Goal: Communication & Community: Answer question/provide support

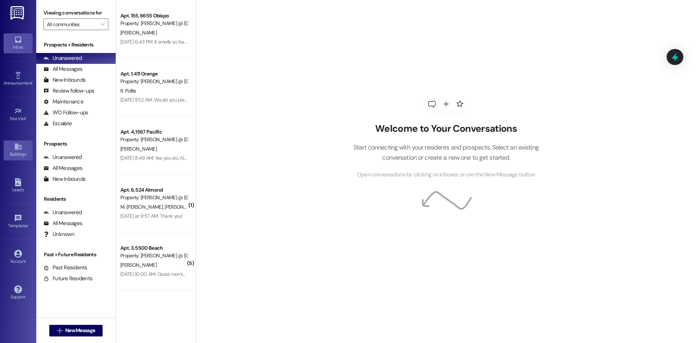
click at [25, 144] on link "Buildings" at bounding box center [18, 150] width 29 height 20
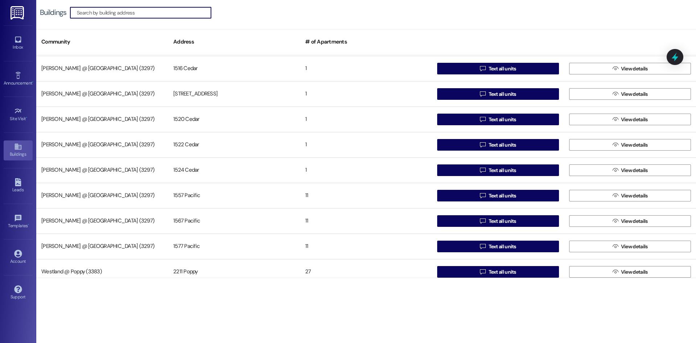
scroll to position [843, 0]
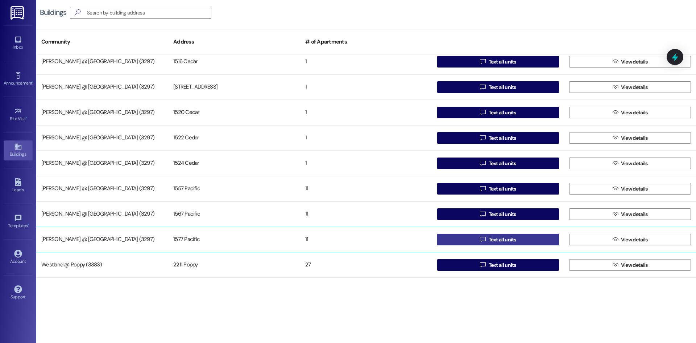
click at [492, 239] on span "Text all units" at bounding box center [503, 240] width 28 height 8
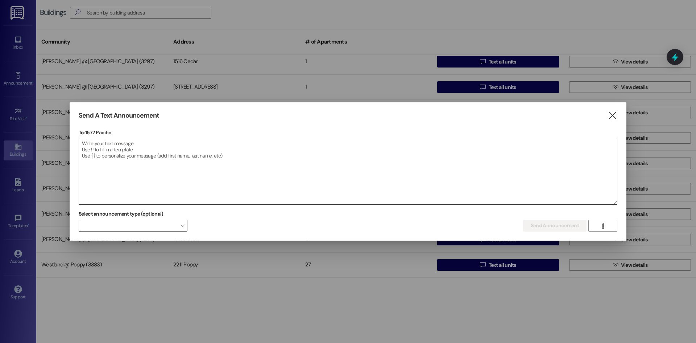
drag, startPoint x: 171, startPoint y: 160, endPoint x: 175, endPoint y: 161, distance: 4.1
click at [174, 161] on textarea at bounding box center [348, 171] width 538 height 66
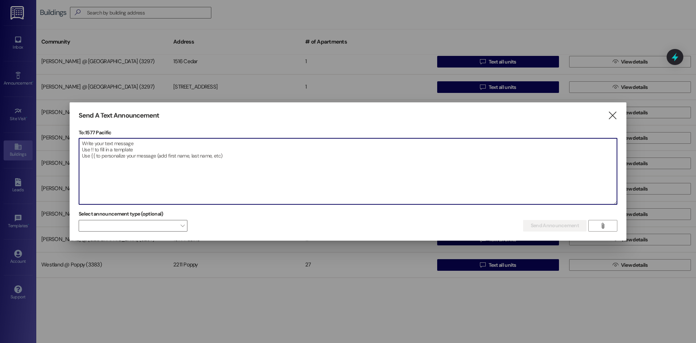
drag, startPoint x: 175, startPoint y: 161, endPoint x: 142, endPoint y: 175, distance: 35.9
click at [142, 175] on textarea at bounding box center [348, 171] width 538 height 66
paste textarea "Notice – Plumbing Emergency Dear Residents, We are repairing a plumbing emergen…"
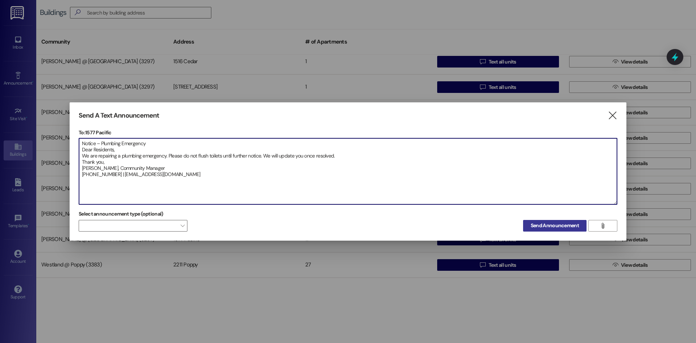
type textarea "Notice – Plumbing Emergency Dear Residents, We are repairing a plumbing emergen…"
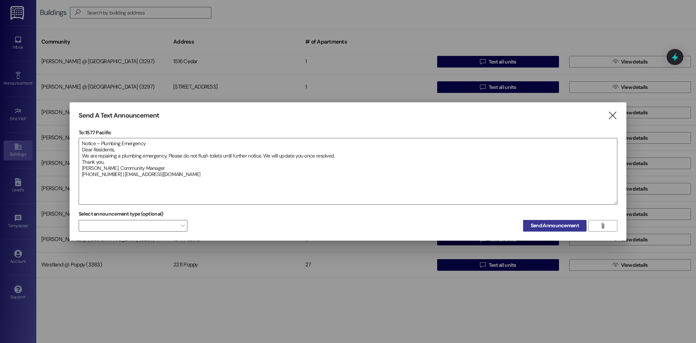
click at [550, 225] on span "Send Announcement" at bounding box center [555, 225] width 48 height 8
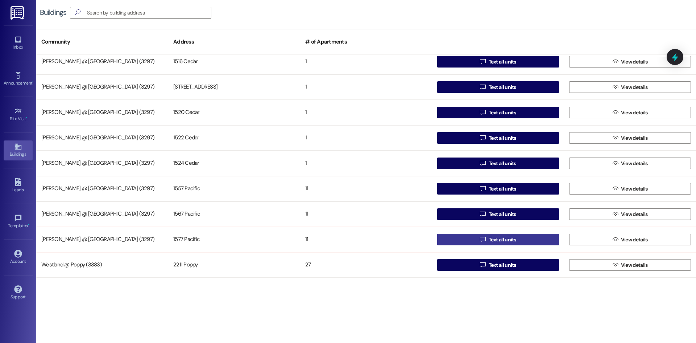
click at [469, 239] on button " Text all units" at bounding box center [498, 239] width 122 height 12
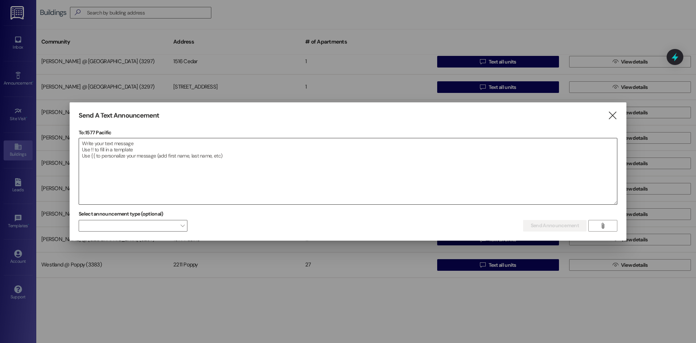
click at [148, 157] on textarea at bounding box center [348, 171] width 538 height 66
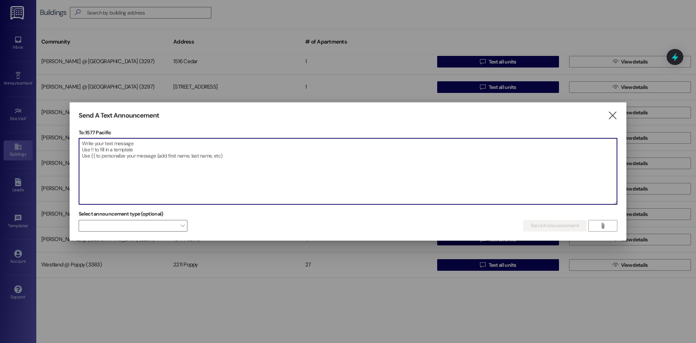
paste textarea "Aviso – Emergencia de Plomería Estimados Residentes, Estamos reparando una emer…"
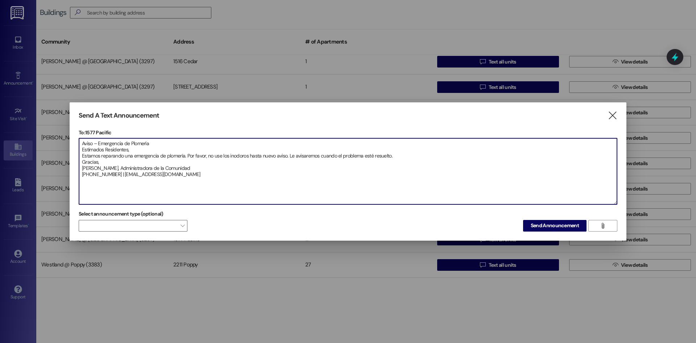
click at [196, 168] on textarea "Aviso – Emergencia de Plomería Estimados Residentes, Estamos reparando una emer…" at bounding box center [348, 171] width 538 height 66
click at [146, 165] on textarea "Aviso – Emergencia de Plomería Estimados Residentes, Estamos reparando una emer…" at bounding box center [348, 171] width 538 height 66
click at [113, 162] on textarea "Aviso – Emergencia de Plomería Estimados Residentes, Estamos reparando una emer…" at bounding box center [348, 171] width 538 height 66
click at [82, 158] on textarea "Aviso – Emergencia de Plomería Estimados Residentes, Estamos reparando una emer…" at bounding box center [348, 171] width 538 height 66
click at [154, 145] on textarea "Aviso – Emergencia de Plomería Estimados Residentes, Estamos reparando una emer…" at bounding box center [348, 171] width 538 height 66
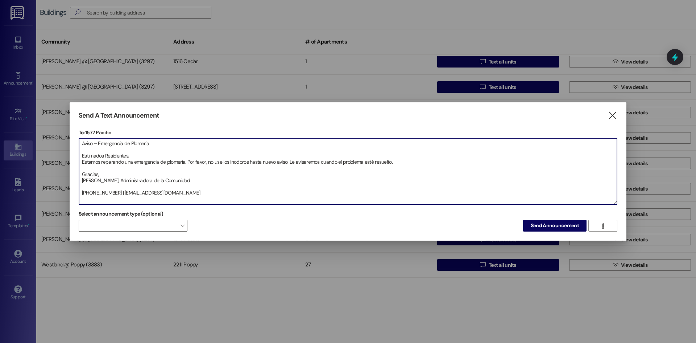
click at [121, 179] on textarea "Aviso – Emergencia de Plomería Estimados Residentes, Estamos reparando una emer…" at bounding box center [348, 171] width 538 height 66
click at [118, 198] on textarea "Aviso – Emergencia de Plomería Estimados Residentes, Estamos reparando una emer…" at bounding box center [348, 171] width 538 height 66
click at [120, 199] on textarea "Aviso – Emergencia de Plomería Estimados Residentes, Estamos reparando una emer…" at bounding box center [348, 171] width 538 height 66
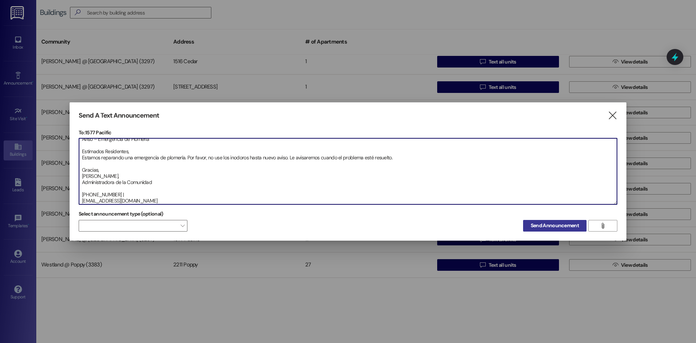
type textarea "Aviso – Emergencia de Plomería Estimados Residentes, Estamos reparando una emer…"
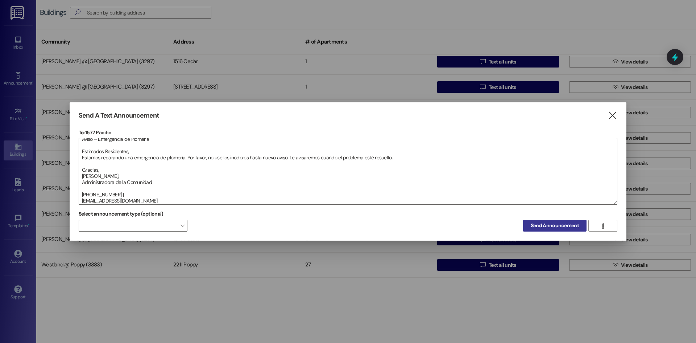
click at [544, 226] on span "Send Announcement" at bounding box center [555, 225] width 48 height 8
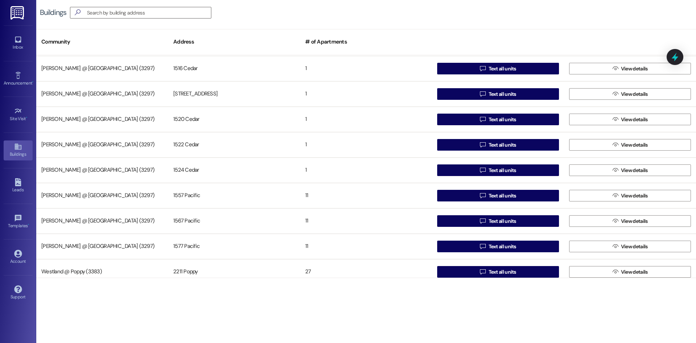
scroll to position [830, 0]
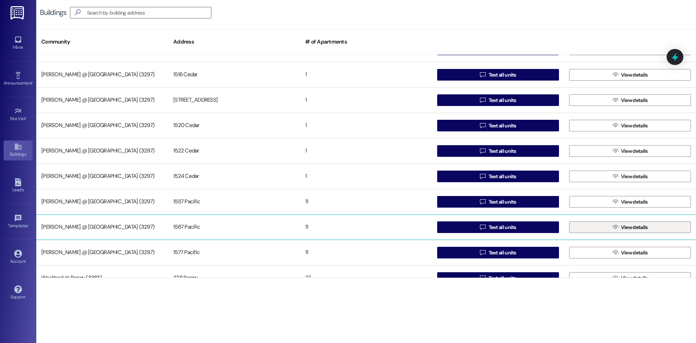
click at [585, 226] on button " View details" at bounding box center [630, 227] width 122 height 12
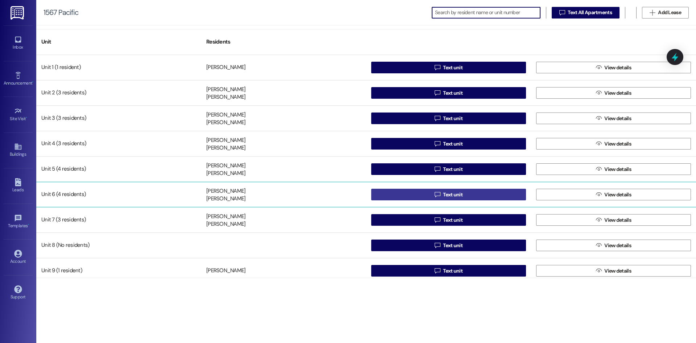
click at [403, 196] on button " Text unit" at bounding box center [448, 194] width 155 height 12
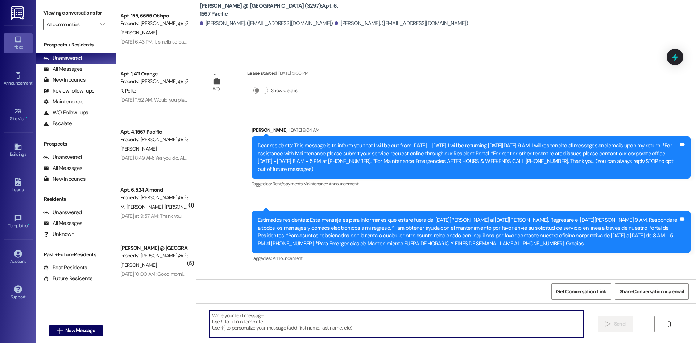
click at [300, 318] on textarea at bounding box center [396, 323] width 374 height 27
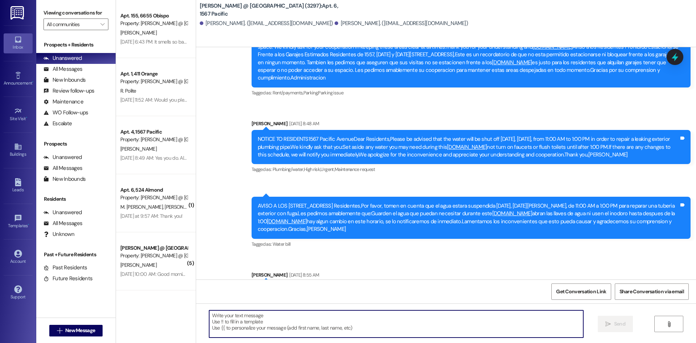
scroll to position [13101, 0]
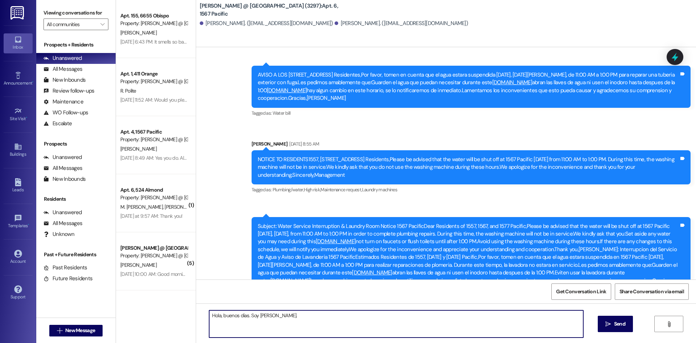
click at [336, 323] on textarea "Hola, buenos dias. Soy [PERSON_NAME]." at bounding box center [396, 323] width 374 height 27
type textarea "Hola, buenos dias. Soy [PERSON_NAME]. Hay una emergencia de plomeria en el edif…"
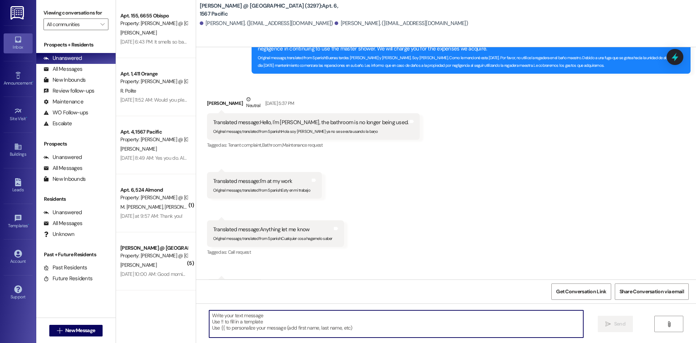
scroll to position [7512, 0]
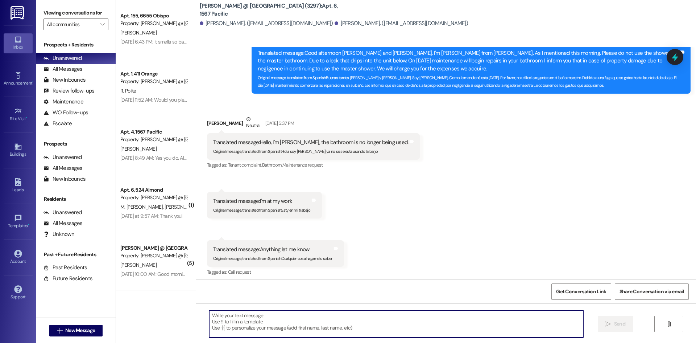
click at [252, 321] on textarea at bounding box center [396, 323] width 374 height 27
type textarea "H"
type textarea "Hay alguien en casa que pueda abrir lo?"
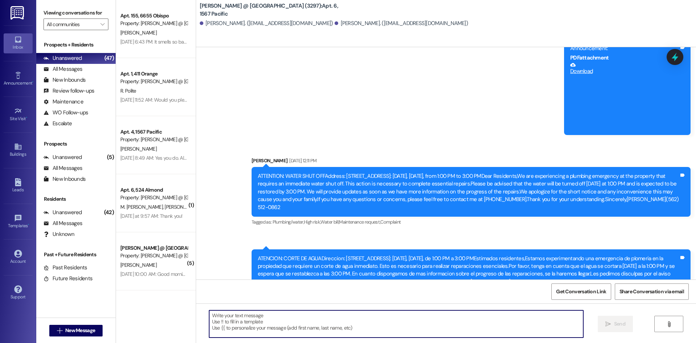
scroll to position [13201, 0]
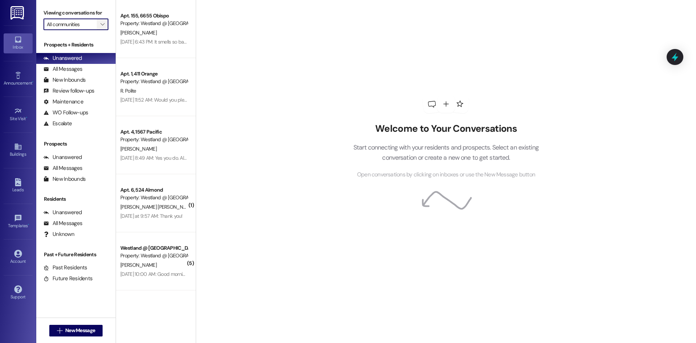
drag, startPoint x: 96, startPoint y: 23, endPoint x: 101, endPoint y: 28, distance: 7.7
click at [96, 24] on input "All communities" at bounding box center [72, 24] width 50 height 12
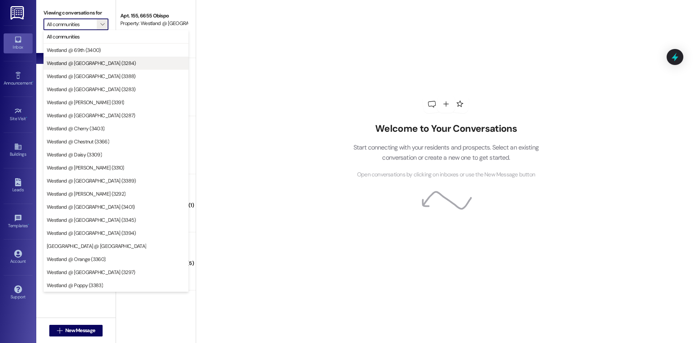
click at [88, 61] on span "Westland @ [GEOGRAPHIC_DATA] (3284)" at bounding box center [91, 62] width 89 height 7
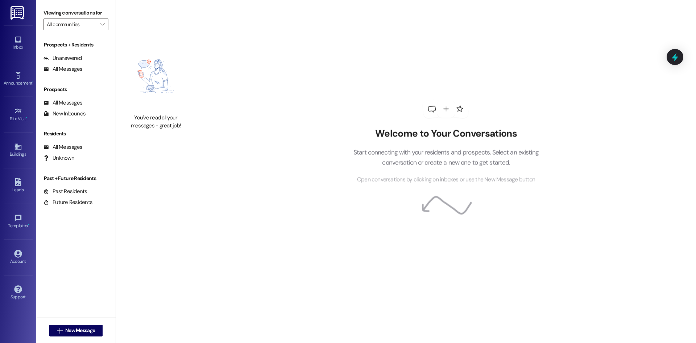
type input "Westland @ [GEOGRAPHIC_DATA] (3284)"
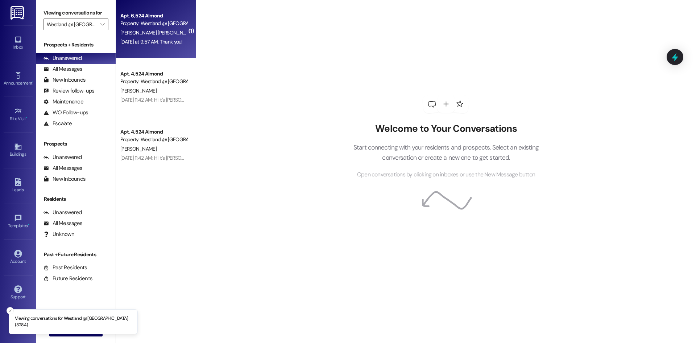
click at [169, 38] on div "[DATE] at 9:57 AM: Thank you! [DATE] at 9:57 AM: Thank you!" at bounding box center [151, 41] width 62 height 7
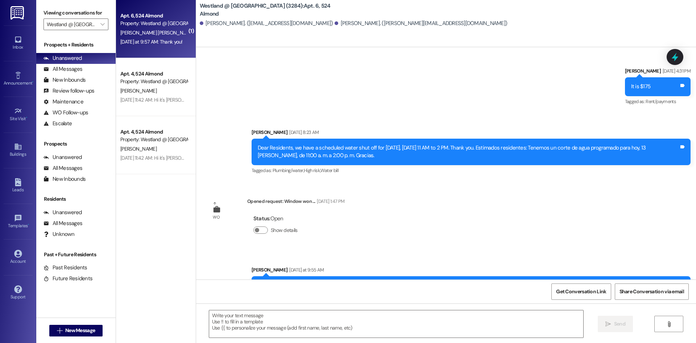
scroll to position [16918, 0]
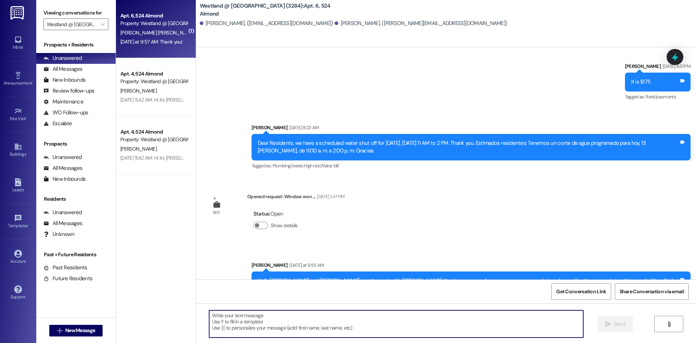
click at [277, 316] on textarea at bounding box center [396, 323] width 374 height 27
type textarea "Y"
type textarea "Good morning. You're welcome."
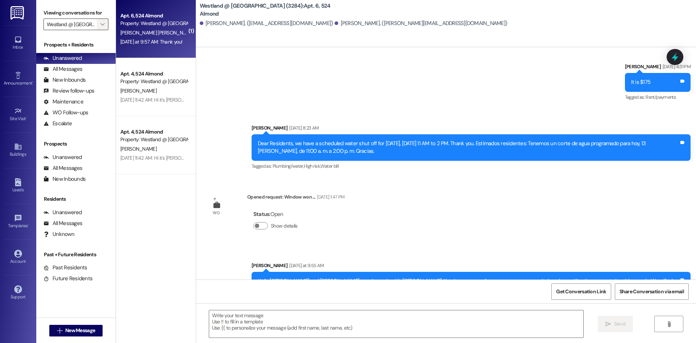
click at [97, 28] on button "" at bounding box center [103, 24] width 12 height 12
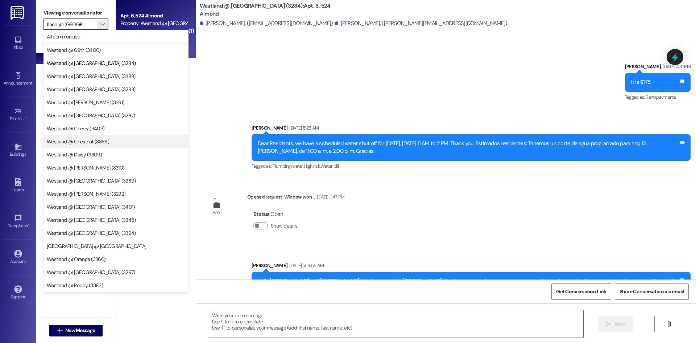
click at [94, 140] on span "Westland @ Chestnut (3366)" at bounding box center [78, 141] width 62 height 7
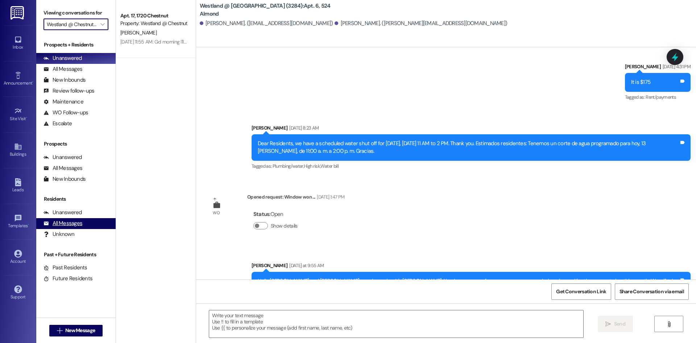
click at [74, 225] on div "All Messages" at bounding box center [62, 223] width 39 height 8
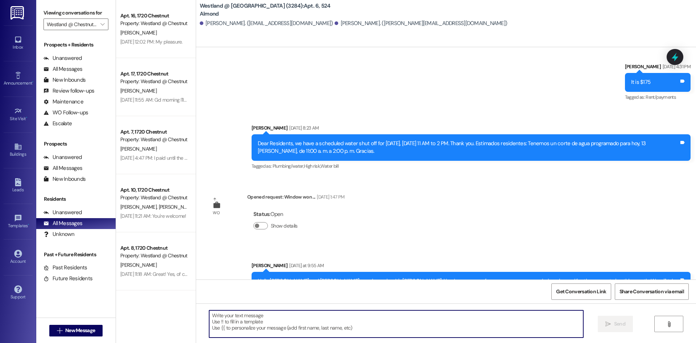
click at [294, 320] on textarea at bounding box center [396, 323] width 374 height 27
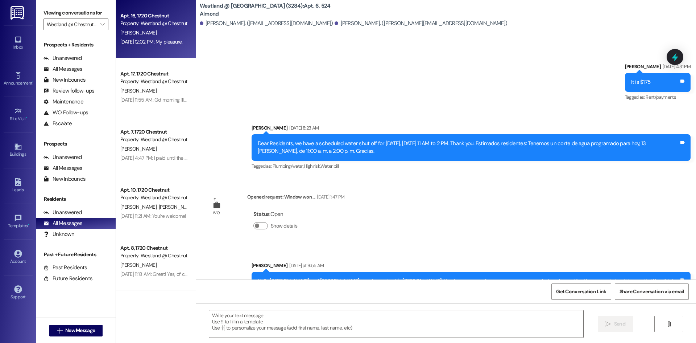
click at [153, 36] on div "B. Ross" at bounding box center [154, 32] width 69 height 9
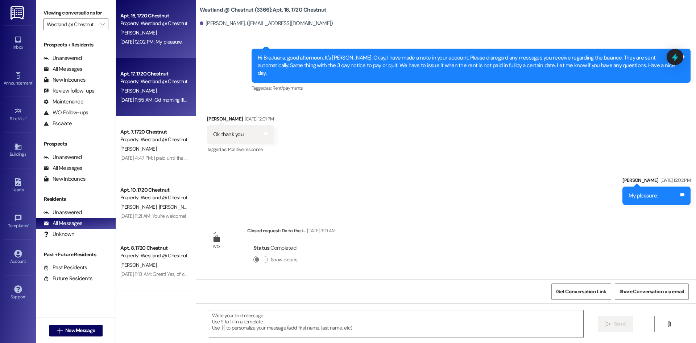
scroll to position [2928, 0]
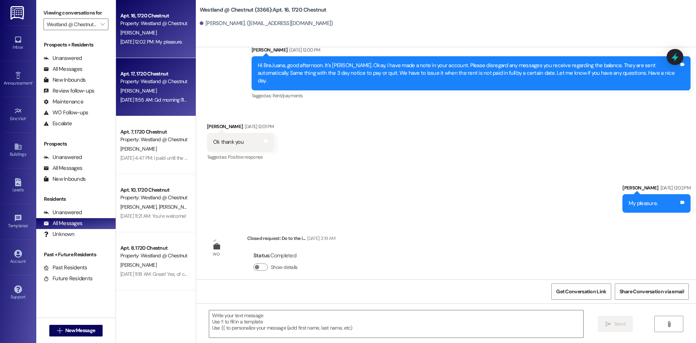
click at [146, 81] on div "Property: Westland @ Chestnut (3366)" at bounding box center [153, 82] width 67 height 8
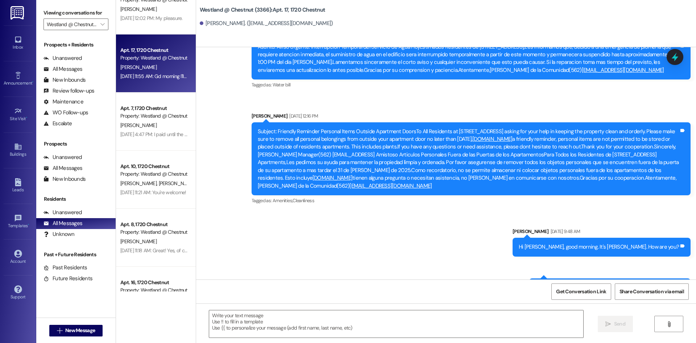
scroll to position [26, 0]
click at [103, 28] on span "" at bounding box center [102, 24] width 7 height 12
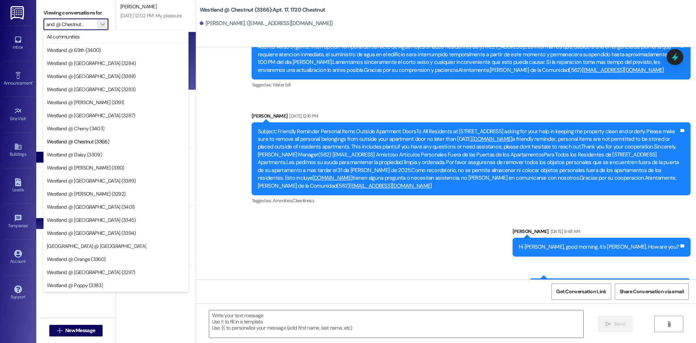
click at [89, 154] on span "Westland @ Daisy (3309)" at bounding box center [74, 154] width 55 height 7
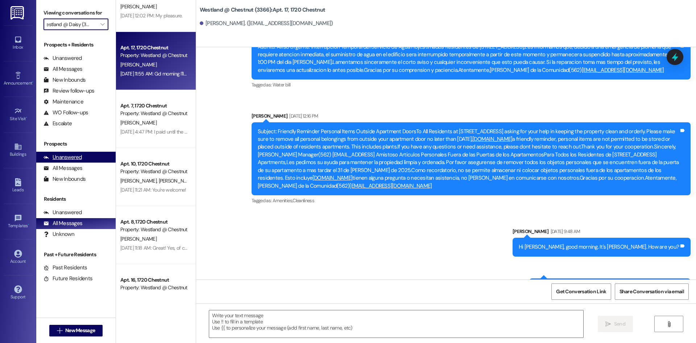
scroll to position [0, 5]
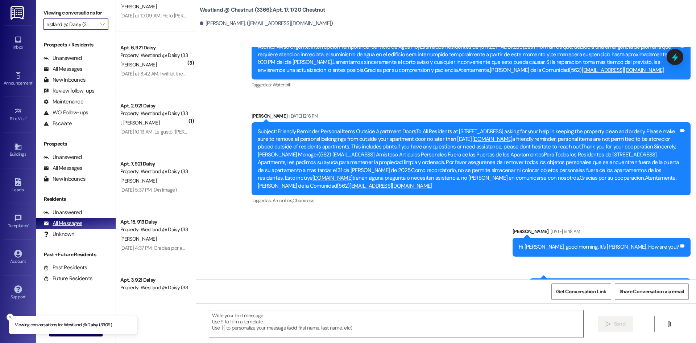
click at [80, 226] on div "All Messages" at bounding box center [62, 223] width 39 height 8
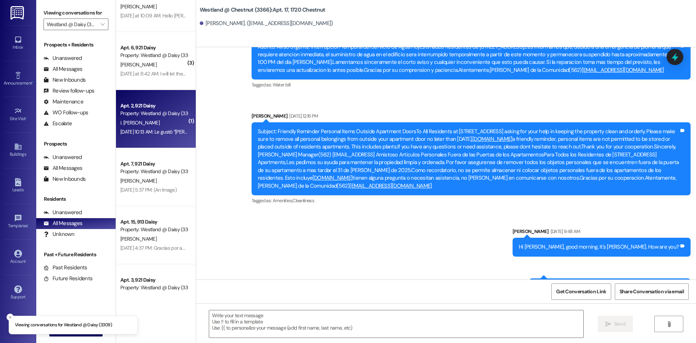
click at [152, 131] on div "Sep 09, 2025 at 10:13 AM: Le gustó “Wendy Gutierrez (Westland @ Daisy (3309)): …" at bounding box center [641, 131] width 1042 height 7
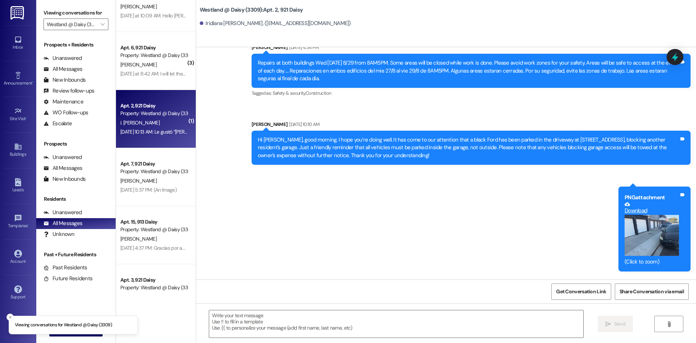
scroll to position [5962, 0]
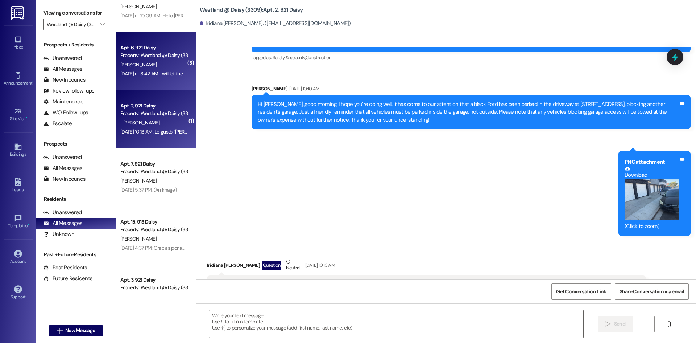
click at [158, 69] on div "Yesterday at 8:42 AM: I will let them know. Thank you. Yesterday at 8:42 AM: I …" at bounding box center [154, 73] width 69 height 9
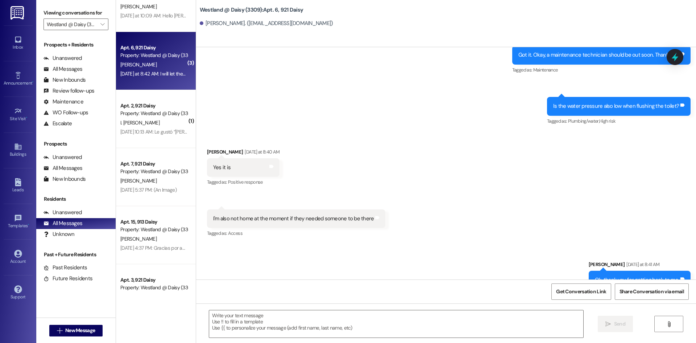
scroll to position [10569, 0]
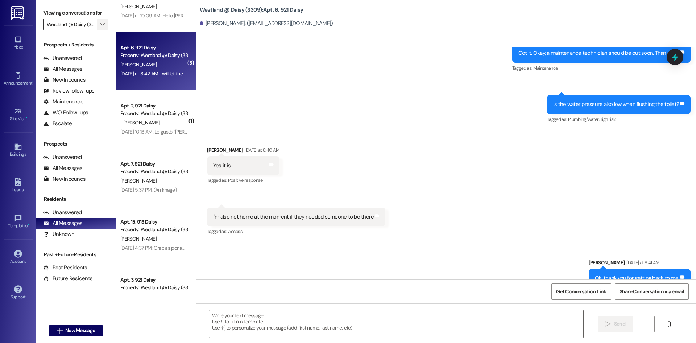
click at [97, 24] on button "" at bounding box center [103, 24] width 12 height 12
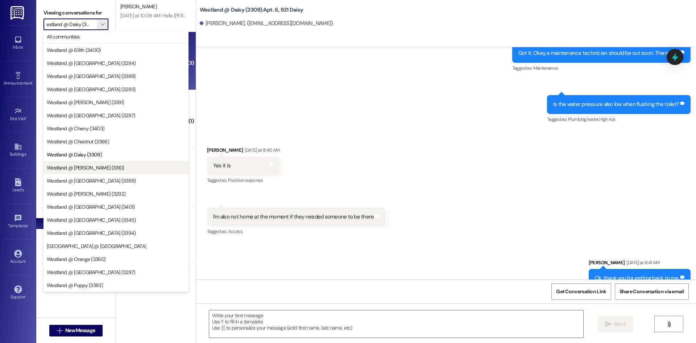
click at [95, 169] on span "[PERSON_NAME] @ [PERSON_NAME] (3310)" at bounding box center [85, 167] width 77 height 7
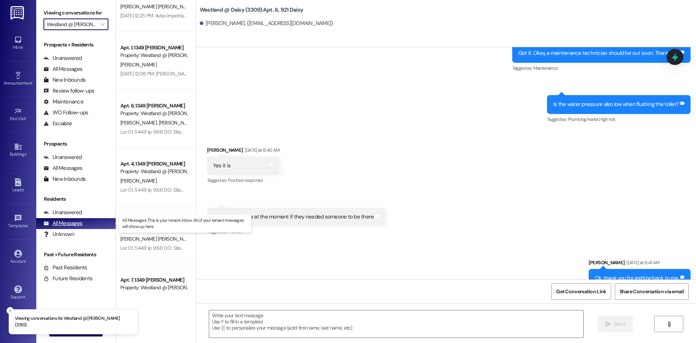
click at [77, 225] on div "All Messages" at bounding box center [62, 223] width 39 height 8
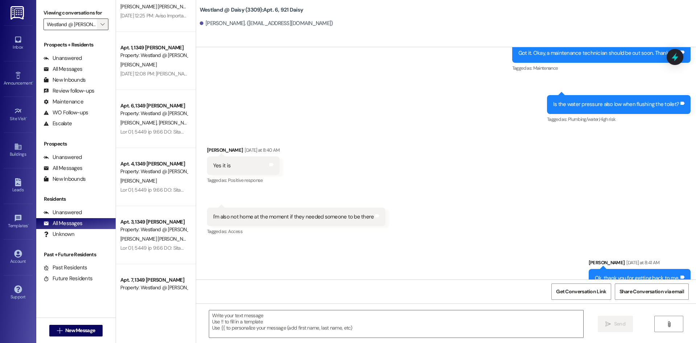
click at [103, 29] on span "" at bounding box center [102, 24] width 7 height 12
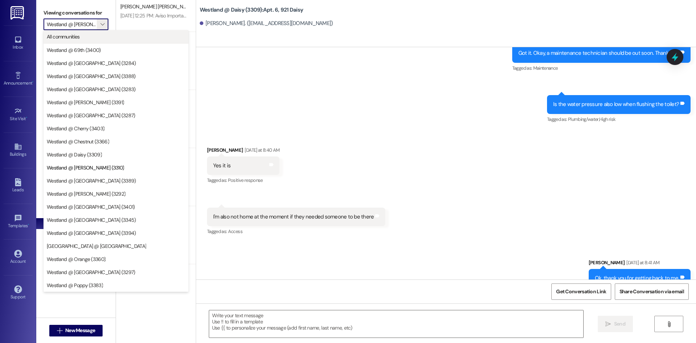
scroll to position [0, 8]
click at [91, 263] on button "Westland @ Orange (3360)" at bounding box center [115, 258] width 145 height 13
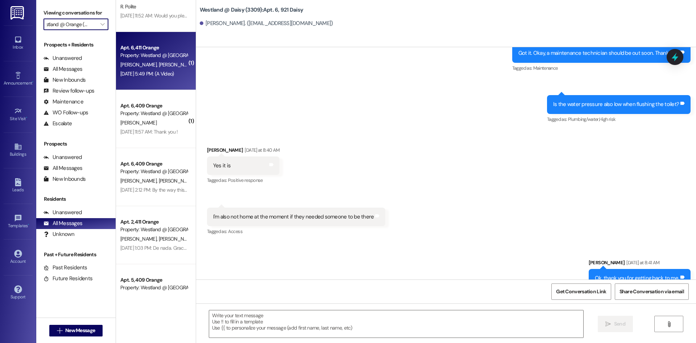
click at [161, 68] on div "J. Amador H. Jimenez Huerta" at bounding box center [154, 64] width 69 height 9
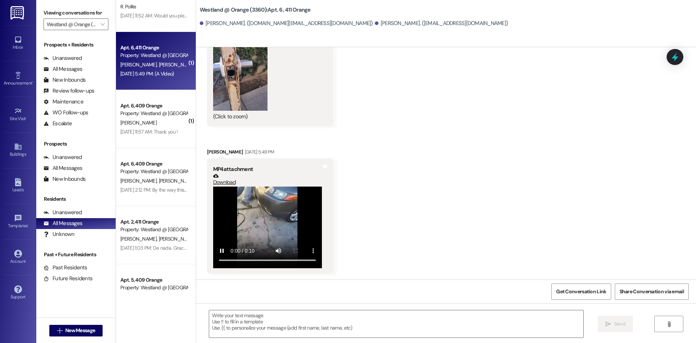
scroll to position [1367, 0]
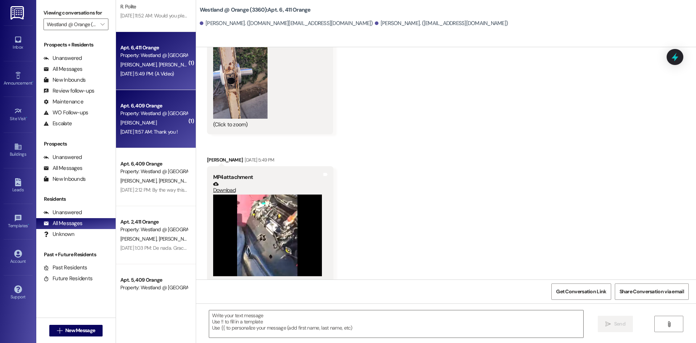
click at [151, 119] on div "D. Grillo" at bounding box center [154, 122] width 69 height 9
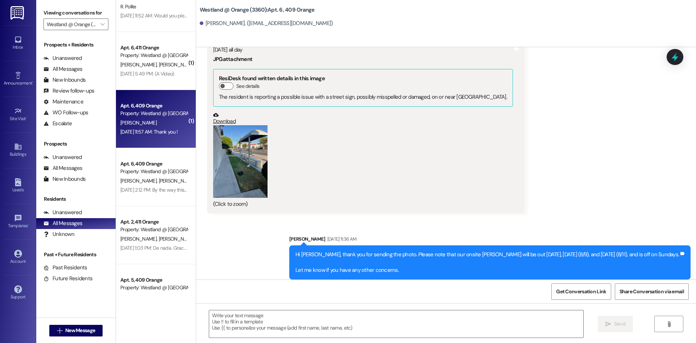
scroll to position [149, 0]
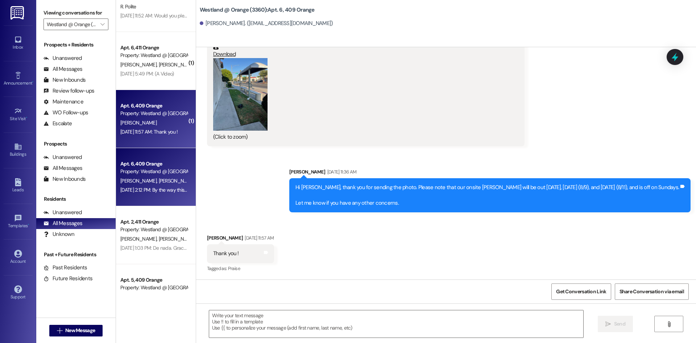
click at [139, 188] on div "Aug 01, 2025 at 2:12 PM: By the way this number is where I can receive attachme…" at bounding box center [198, 189] width 157 height 7
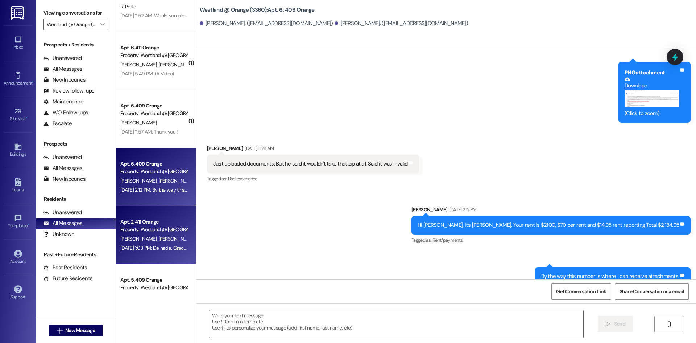
scroll to position [1708, 0]
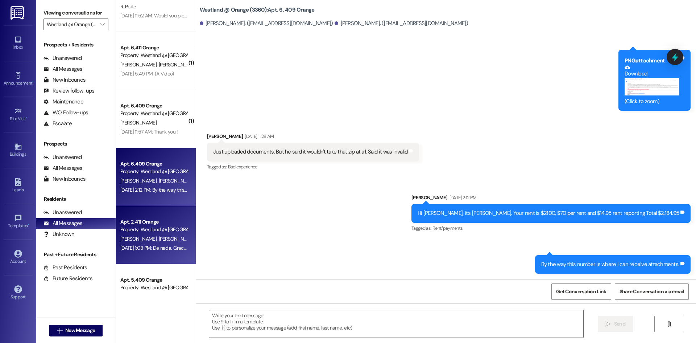
click at [142, 240] on span "J. Velasquez" at bounding box center [139, 238] width 38 height 7
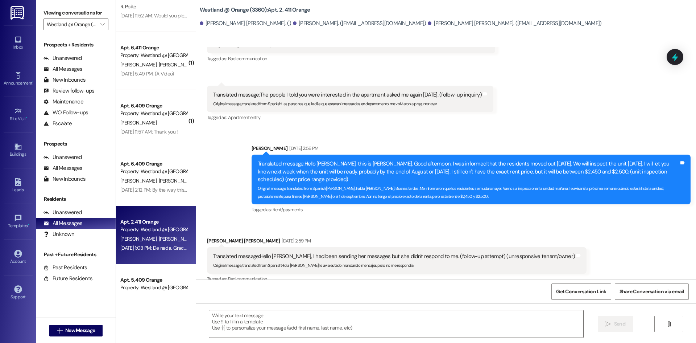
scroll to position [7572, 0]
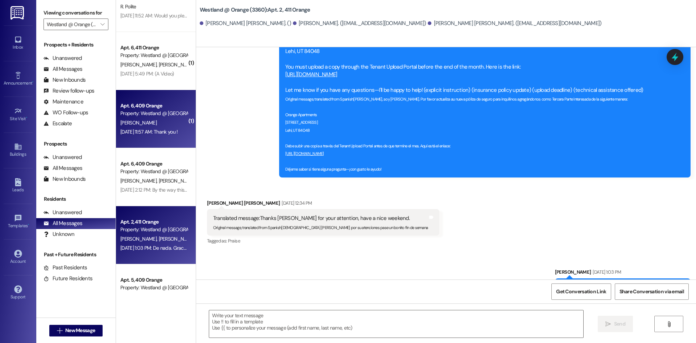
click at [142, 126] on div "D. Grillo" at bounding box center [154, 122] width 69 height 9
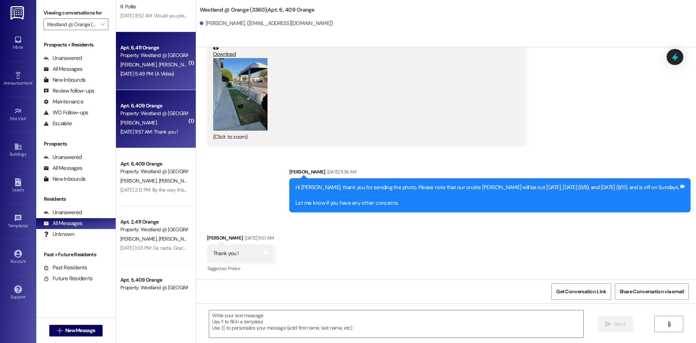
scroll to position [149, 0]
click at [151, 71] on div "Aug 16, 2025 at 5:49 PM: (A Video) Aug 16, 2025 at 5:49 PM: (A Video)" at bounding box center [147, 73] width 54 height 7
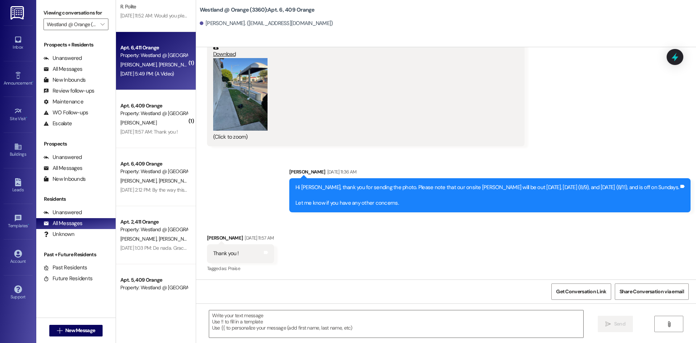
scroll to position [1431, 0]
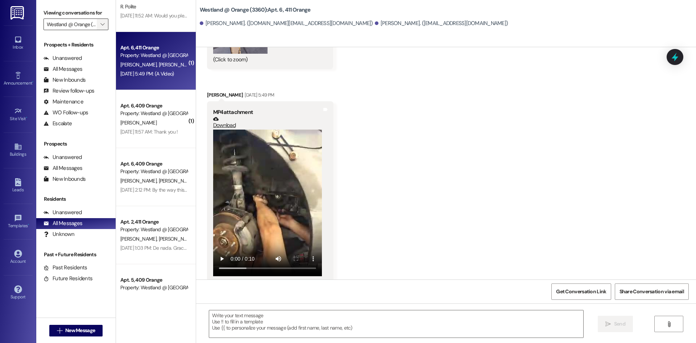
click at [99, 25] on span "" at bounding box center [102, 24] width 7 height 12
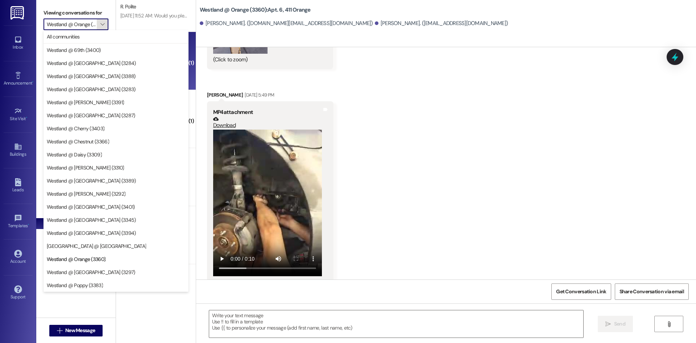
scroll to position [0, 9]
click at [98, 273] on span "[PERSON_NAME] @ [GEOGRAPHIC_DATA] (3297)" at bounding box center [91, 271] width 88 height 7
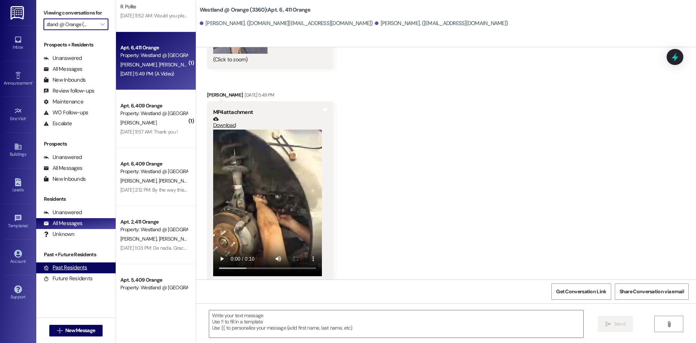
type input "[PERSON_NAME] @ [GEOGRAPHIC_DATA] (3297)"
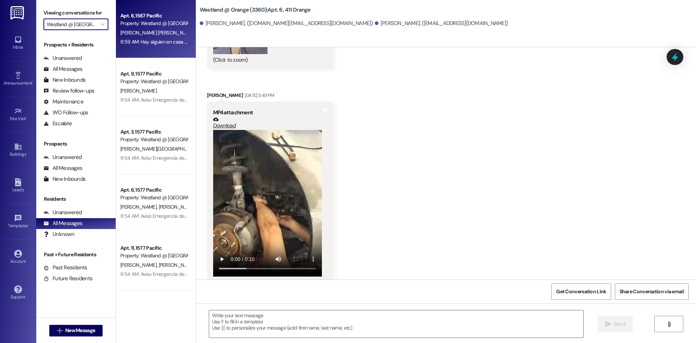
click at [166, 38] on div "8:59 AM: Hay alguien en casa que pueda abrir lo? 8:59 AM: Hay alguien en casa q…" at bounding box center [172, 41] width 105 height 7
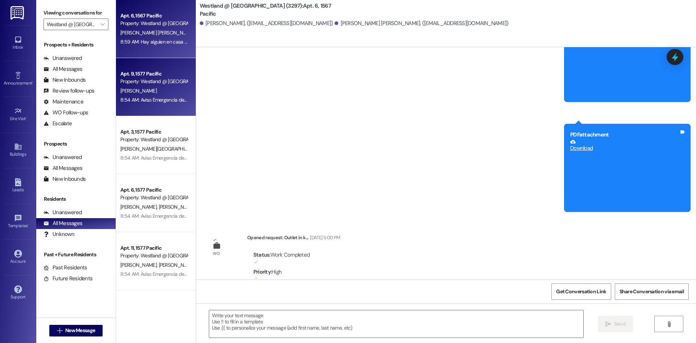
scroll to position [13207, 0]
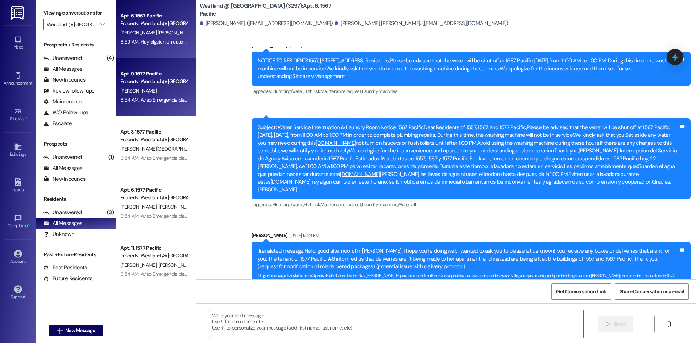
click at [140, 92] on span "B. Whitely" at bounding box center [138, 90] width 36 height 7
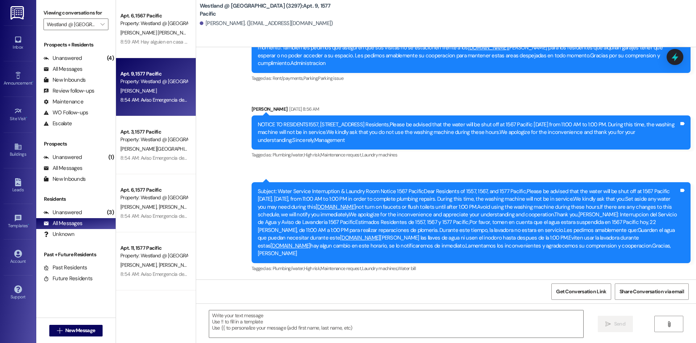
scroll to position [7015, 0]
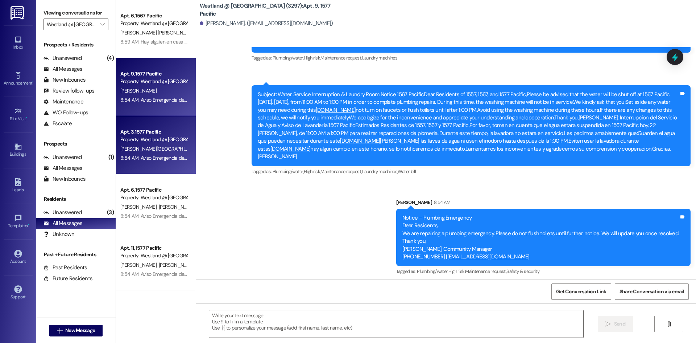
click at [146, 144] on div "Y. Chitica" at bounding box center [154, 148] width 69 height 9
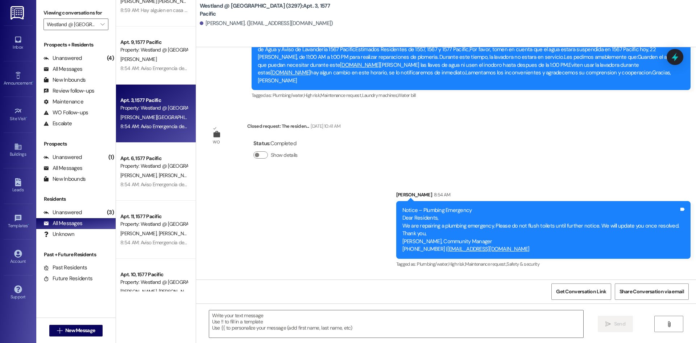
scroll to position [39, 0]
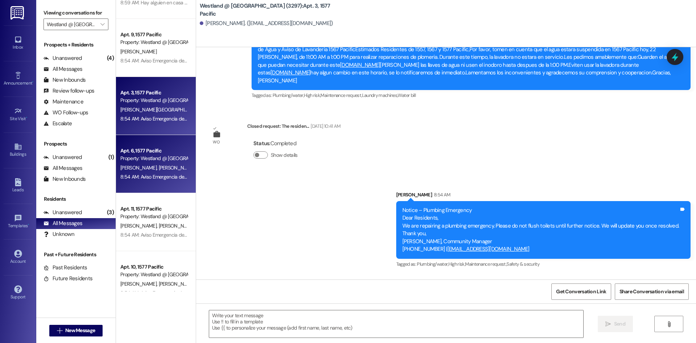
click at [138, 166] on span "L. Johnson" at bounding box center [139, 167] width 38 height 7
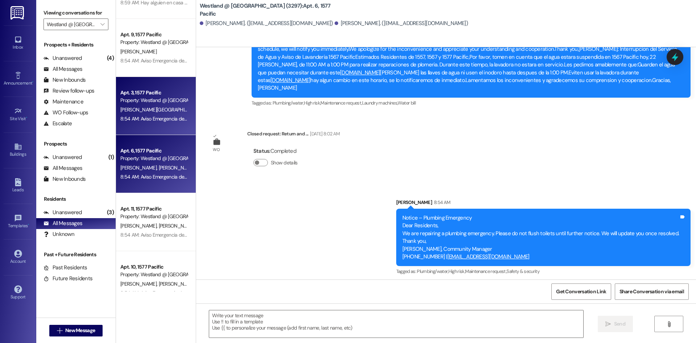
scroll to position [1900, 0]
